Goal: Entertainment & Leisure: Consume media (video, audio)

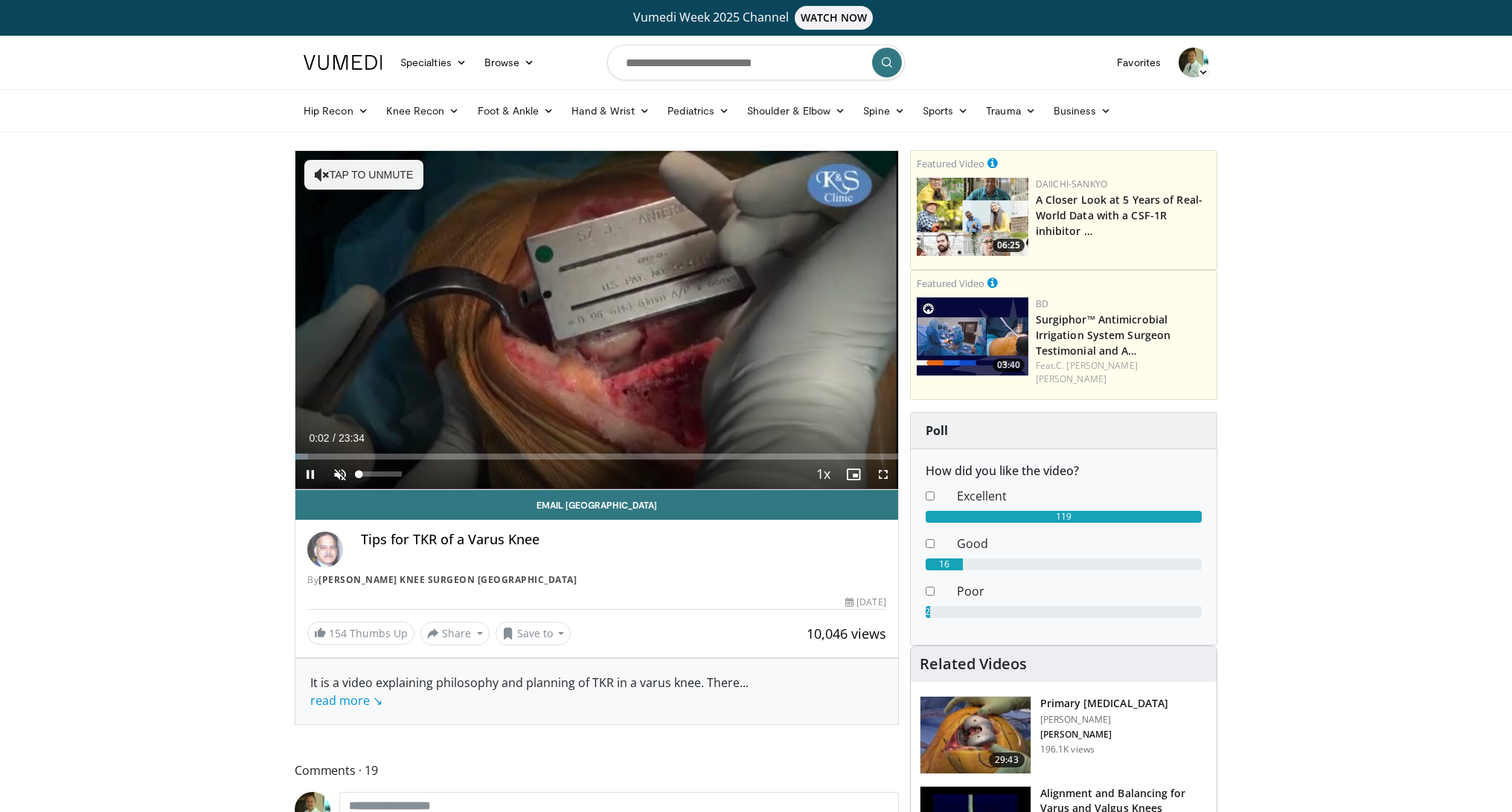
click at [339, 471] on span "Video Player" at bounding box center [340, 475] width 30 height 30
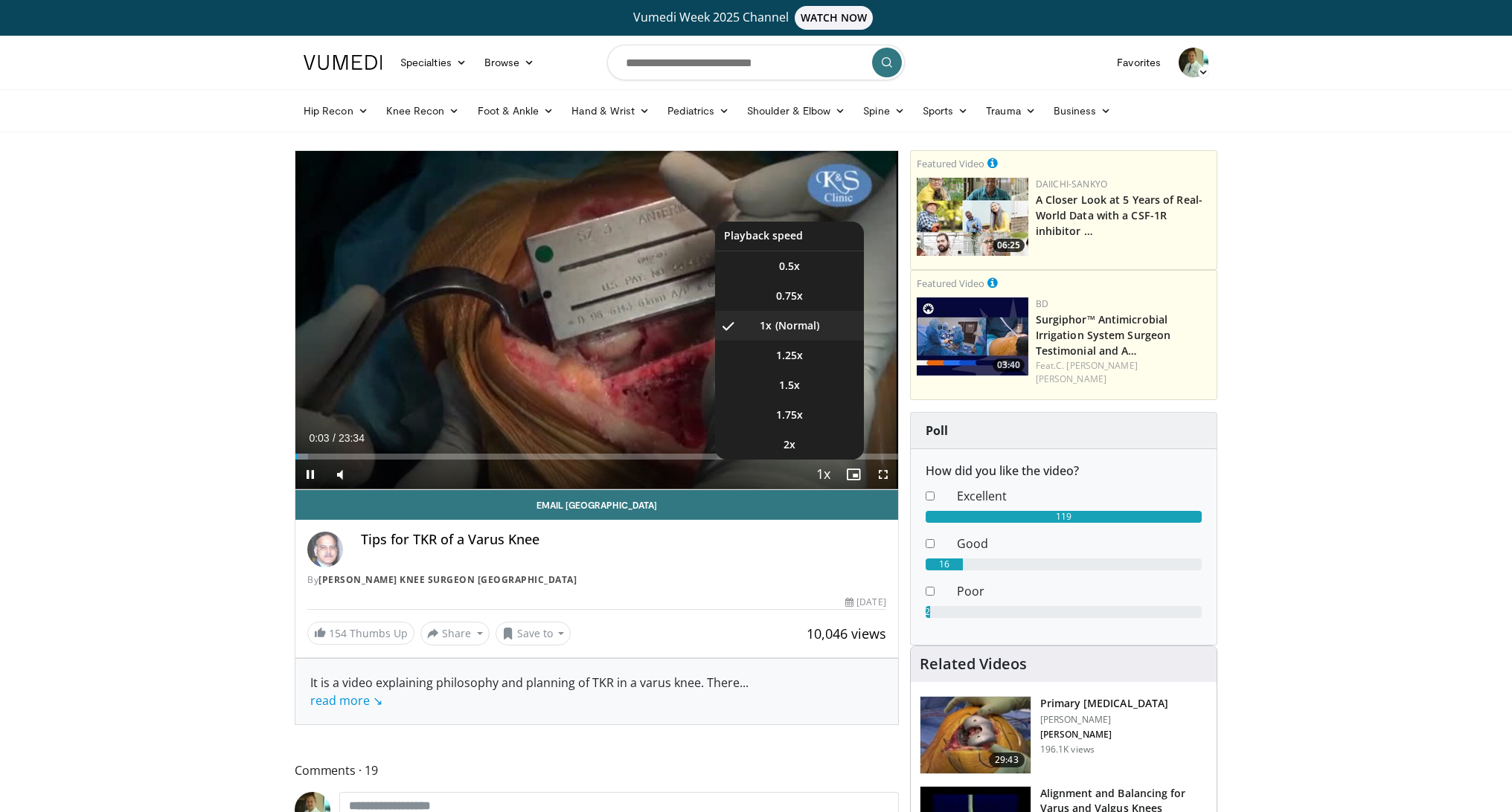
click at [829, 475] on span "Video Player" at bounding box center [824, 475] width 21 height 30
click at [791, 386] on span "1.5x" at bounding box center [790, 385] width 21 height 15
click at [792, 419] on span "1.75x" at bounding box center [790, 414] width 27 height 15
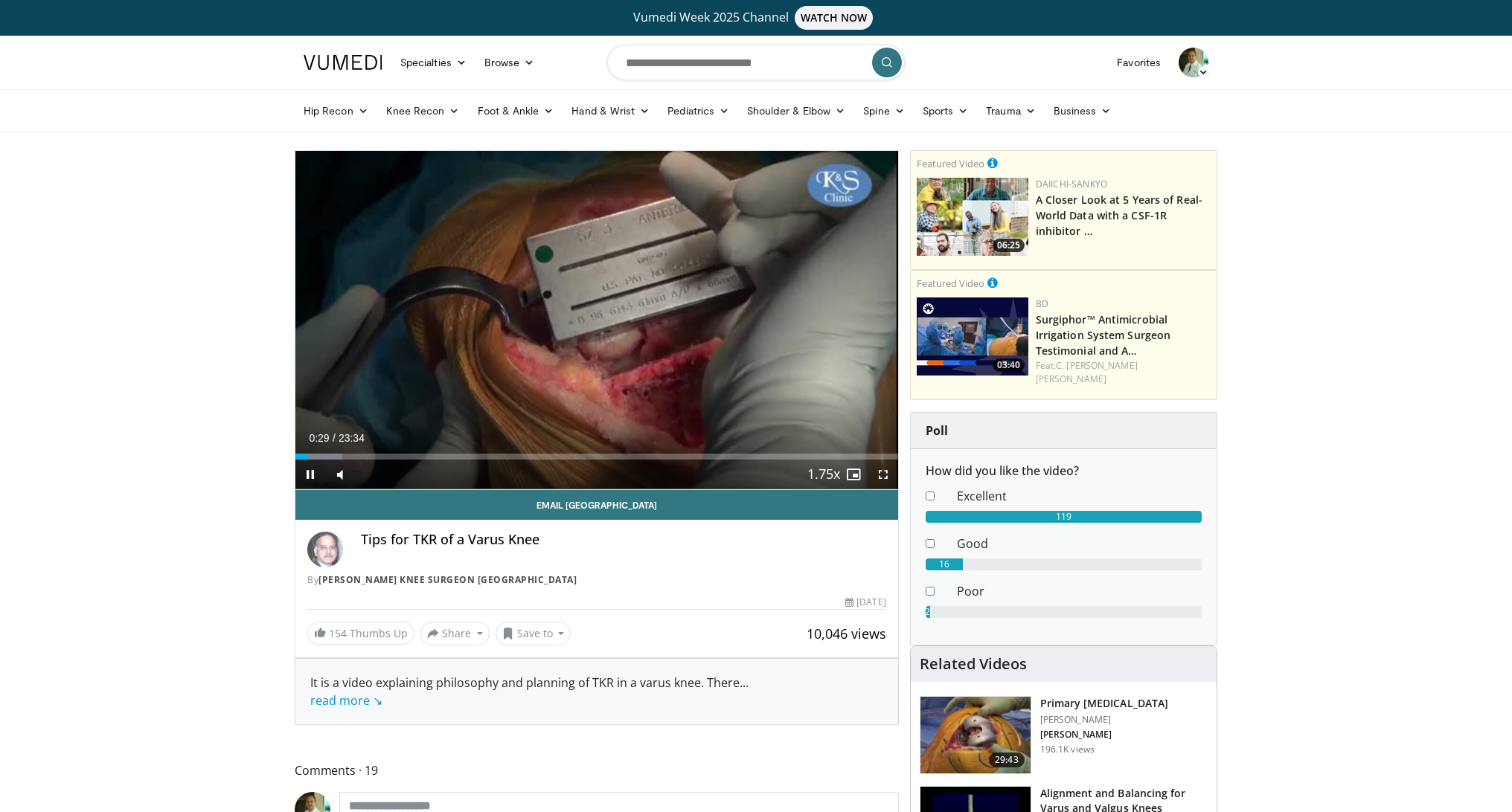
click at [884, 474] on span "Video Player" at bounding box center [883, 475] width 30 height 30
